Goal: Task Accomplishment & Management: Manage account settings

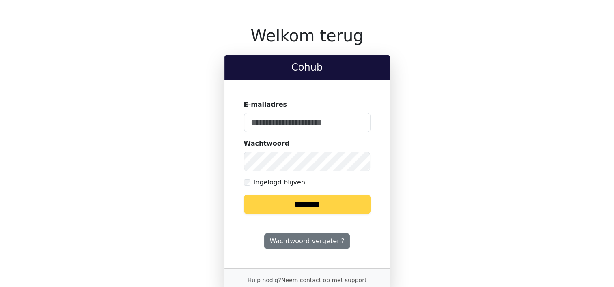
type input "**********"
click at [300, 201] on input "********" at bounding box center [307, 204] width 127 height 19
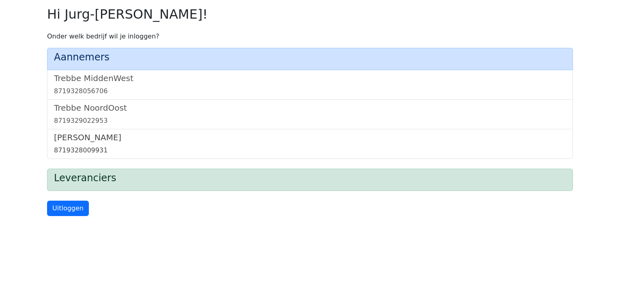
click at [78, 137] on h5 "[PERSON_NAME]" at bounding box center [310, 138] width 512 height 10
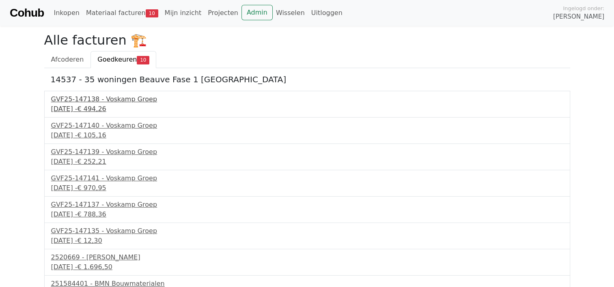
click at [94, 103] on div "GVF25-147138 - Voskamp Groep" at bounding box center [307, 100] width 512 height 10
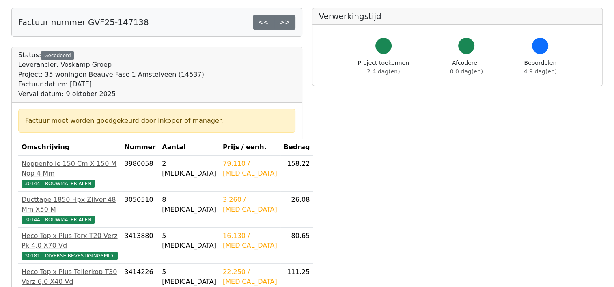
scroll to position [203, 0]
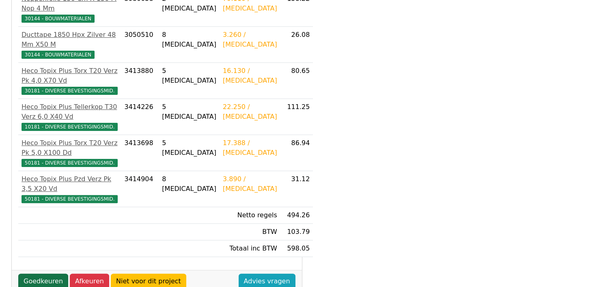
click at [28, 274] on link "Goedkeuren" at bounding box center [43, 281] width 50 height 15
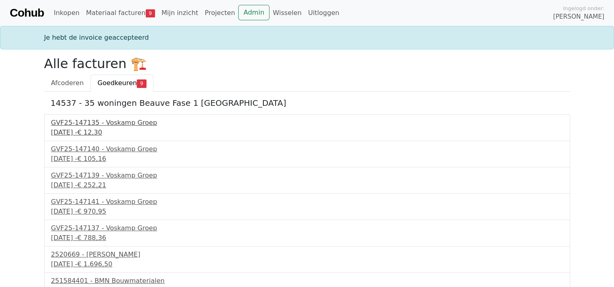
click at [101, 128] on div "[DATE] - € 12,30" at bounding box center [307, 133] width 512 height 10
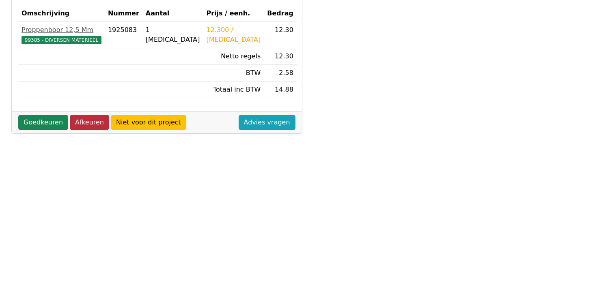
scroll to position [122, 0]
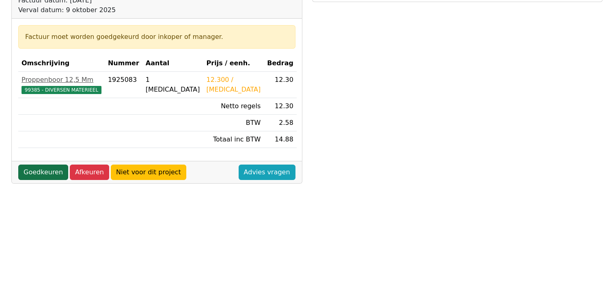
click at [39, 171] on link "Goedkeuren" at bounding box center [43, 172] width 50 height 15
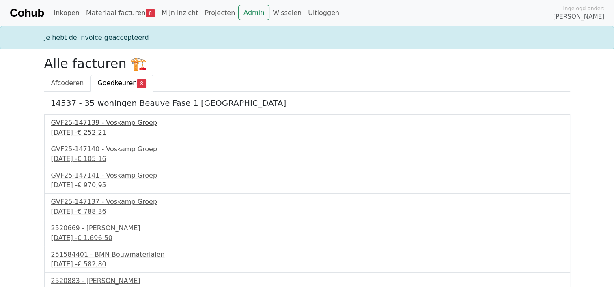
click at [89, 127] on div "GVF25-147139 - Voskamp Groep" at bounding box center [307, 123] width 512 height 10
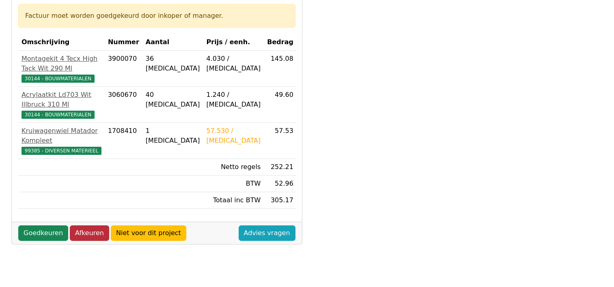
scroll to position [162, 0]
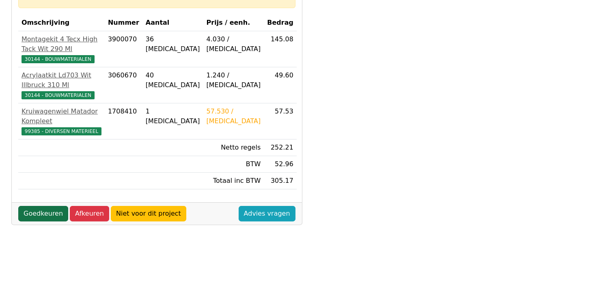
click at [36, 206] on link "Goedkeuren" at bounding box center [43, 213] width 50 height 15
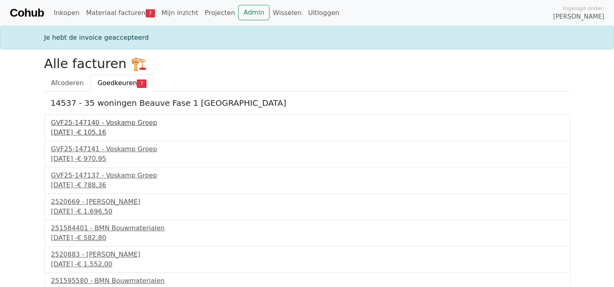
click at [99, 128] on div "[DATE] - € 105,16" at bounding box center [307, 133] width 512 height 10
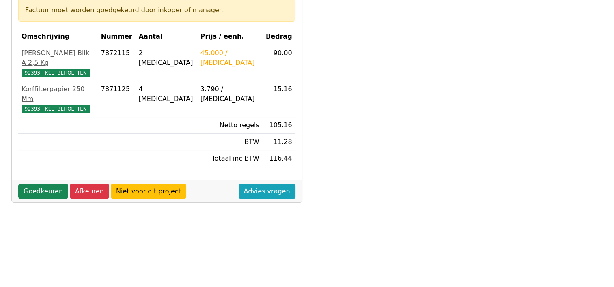
scroll to position [162, 0]
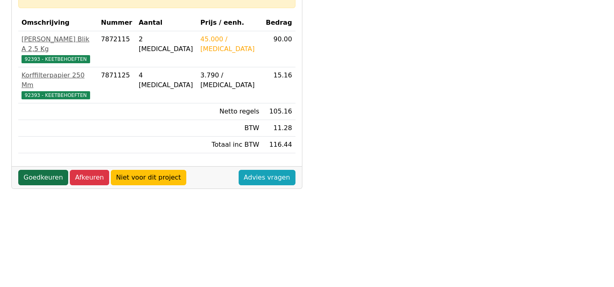
click at [43, 170] on link "Goedkeuren" at bounding box center [43, 177] width 50 height 15
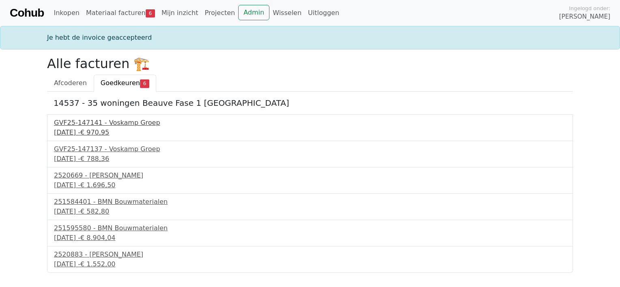
click at [106, 129] on div "[DATE] - € 970,95" at bounding box center [310, 133] width 512 height 10
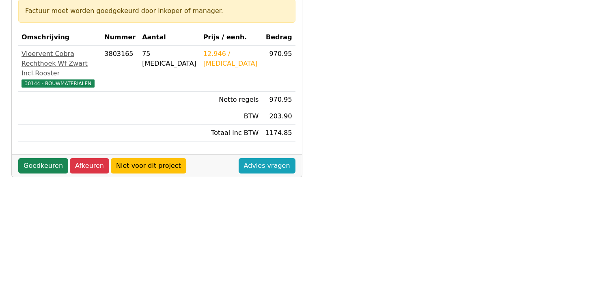
scroll to position [162, 0]
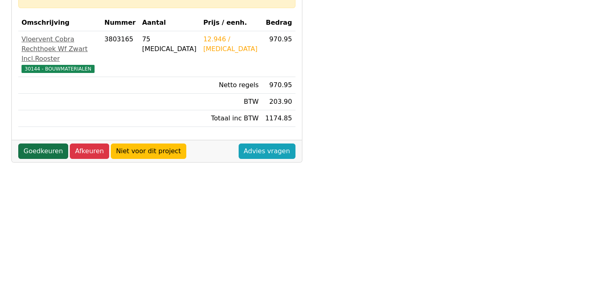
click at [42, 149] on link "Goedkeuren" at bounding box center [43, 151] width 50 height 15
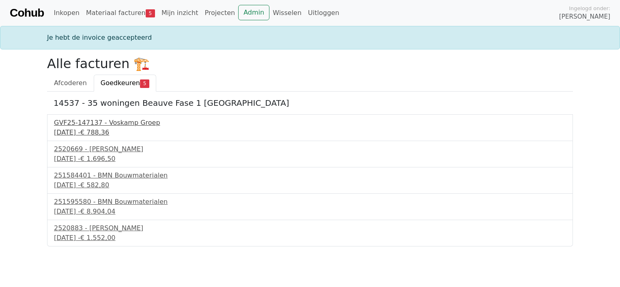
click at [88, 131] on div "8 september 2025 - € 788,36" at bounding box center [310, 133] width 512 height 10
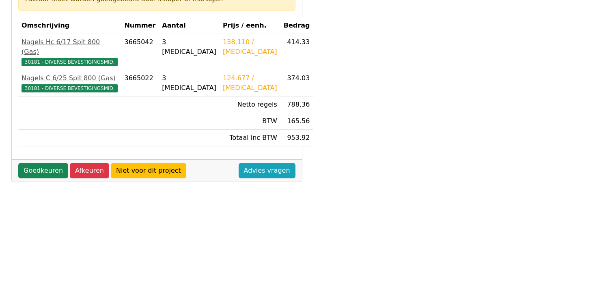
scroll to position [162, 0]
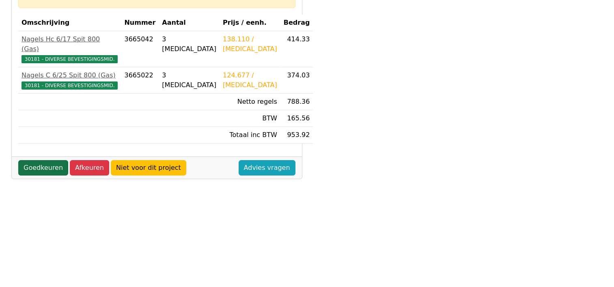
click at [41, 160] on link "Goedkeuren" at bounding box center [43, 167] width 50 height 15
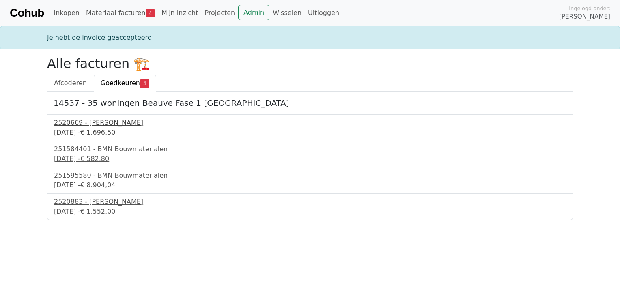
click at [94, 124] on div "2520669 - Van Dalen" at bounding box center [310, 123] width 512 height 10
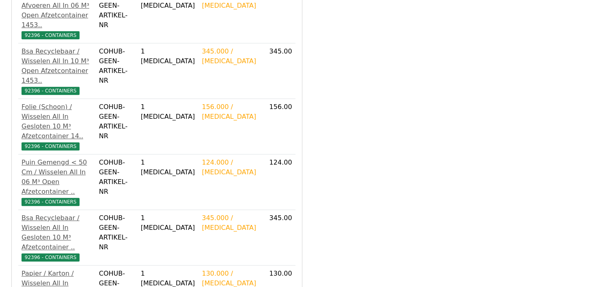
scroll to position [324, 0]
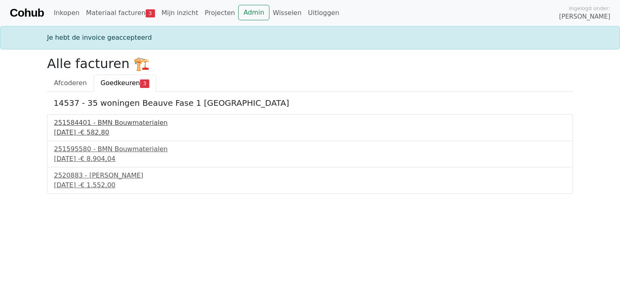
click at [98, 124] on div "251584401 - BMN Bouwmaterialen" at bounding box center [310, 123] width 512 height 10
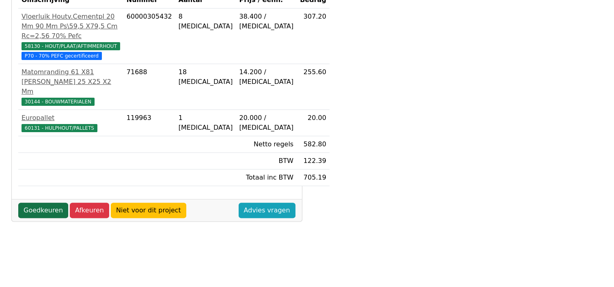
scroll to position [203, 0]
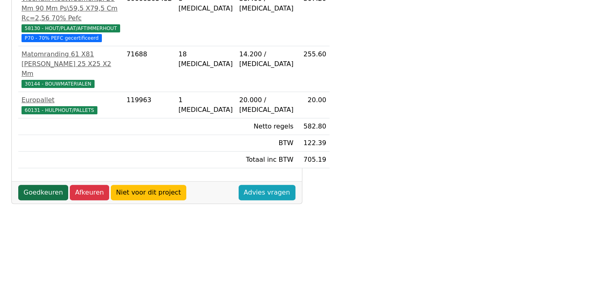
click at [36, 189] on link "Goedkeuren" at bounding box center [43, 192] width 50 height 15
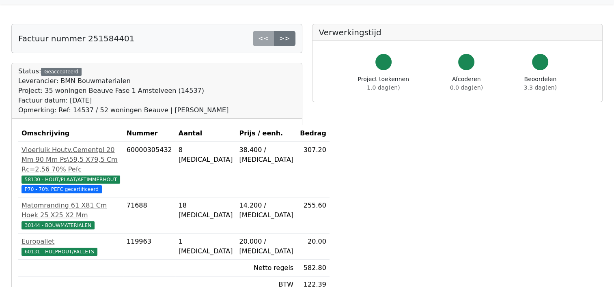
scroll to position [41, 0]
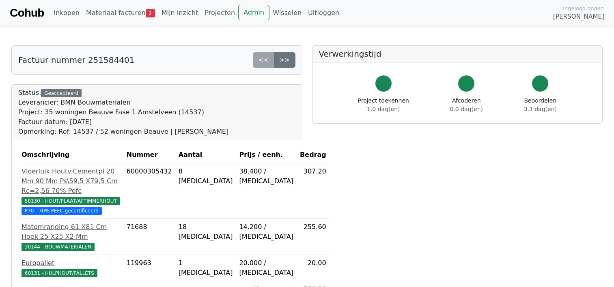
scroll to position [173, 0]
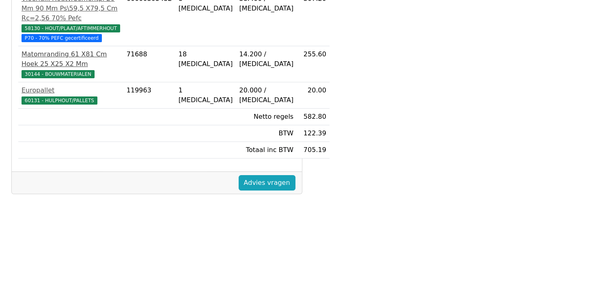
click at [42, 57] on div "Matomranding 61 X81 Cm Hoek 25 X25 X2 Mm" at bounding box center [70, 58] width 99 height 19
click at [41, 95] on div "60131 - HULPHOUT/PALLETS" at bounding box center [70, 100] width 99 height 10
